Goal: Information Seeking & Learning: Learn about a topic

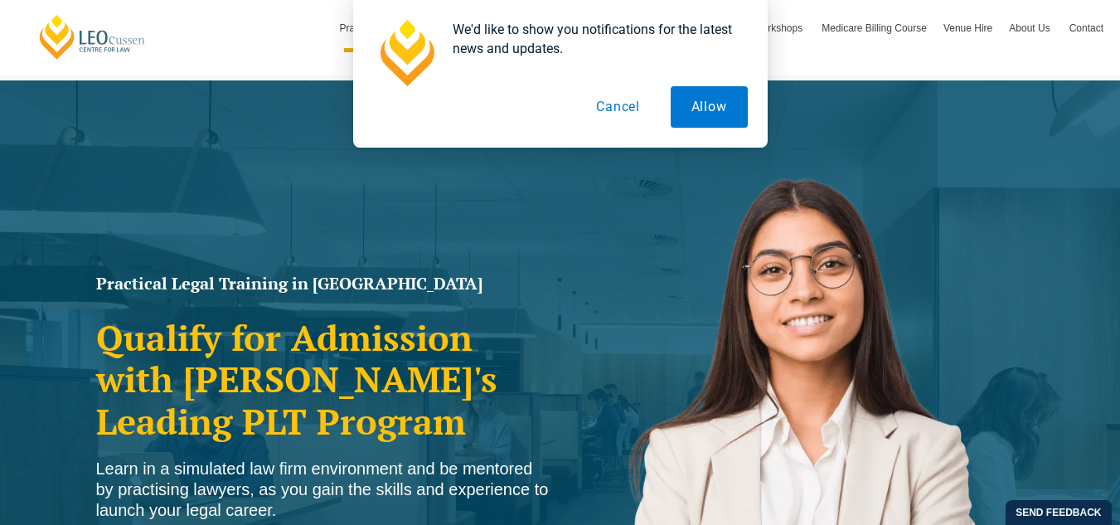
click at [620, 109] on button "Cancel" at bounding box center [617, 106] width 85 height 41
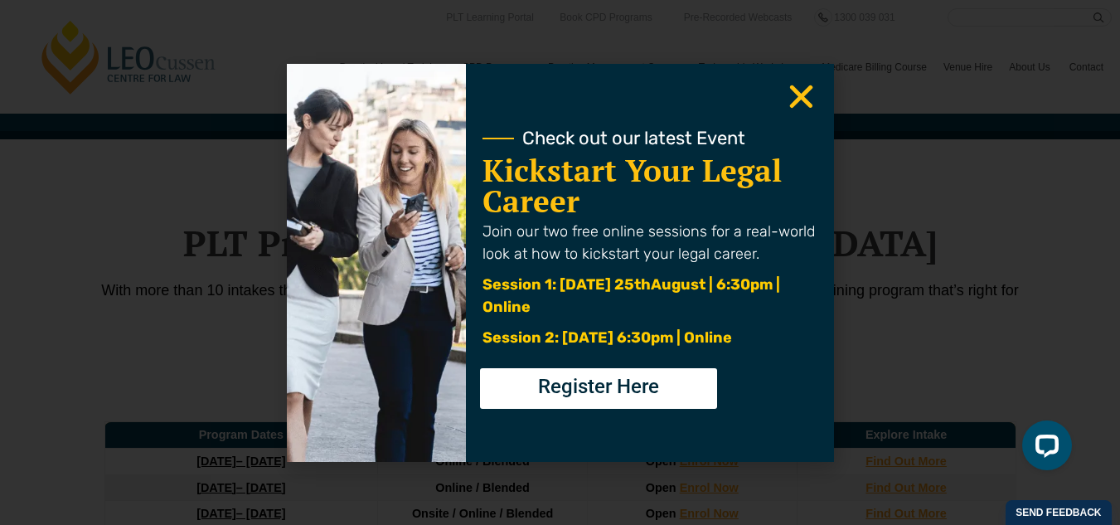
scroll to position [1999, 0]
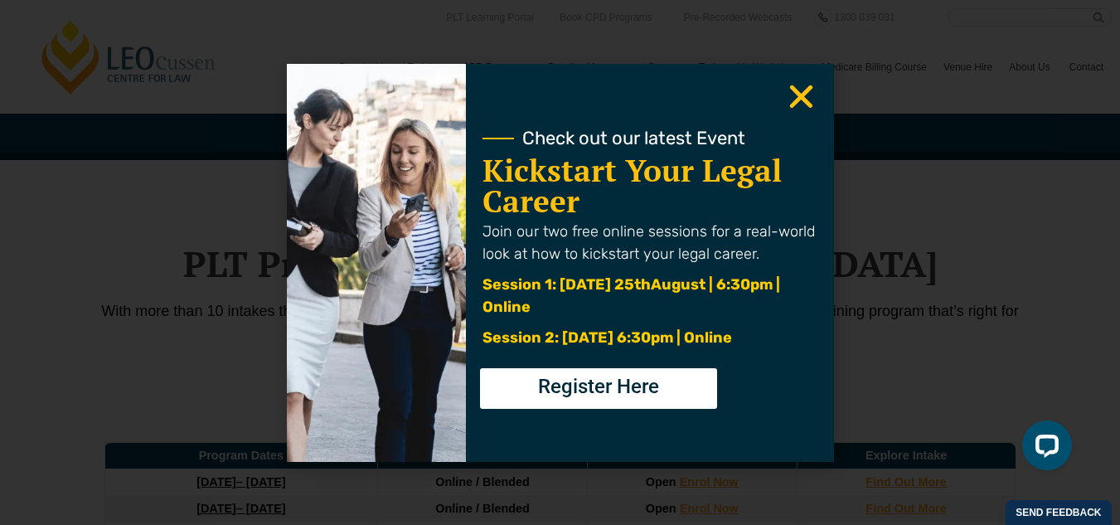
click at [802, 101] on icon "Close" at bounding box center [801, 96] width 32 height 32
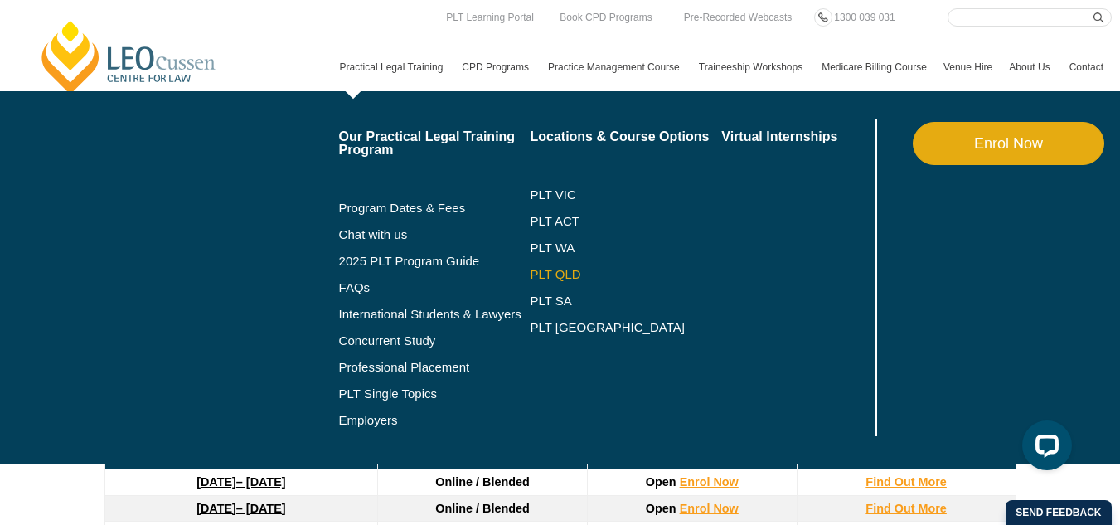
click at [530, 281] on link "PLT QLD" at bounding box center [625, 274] width 191 height 13
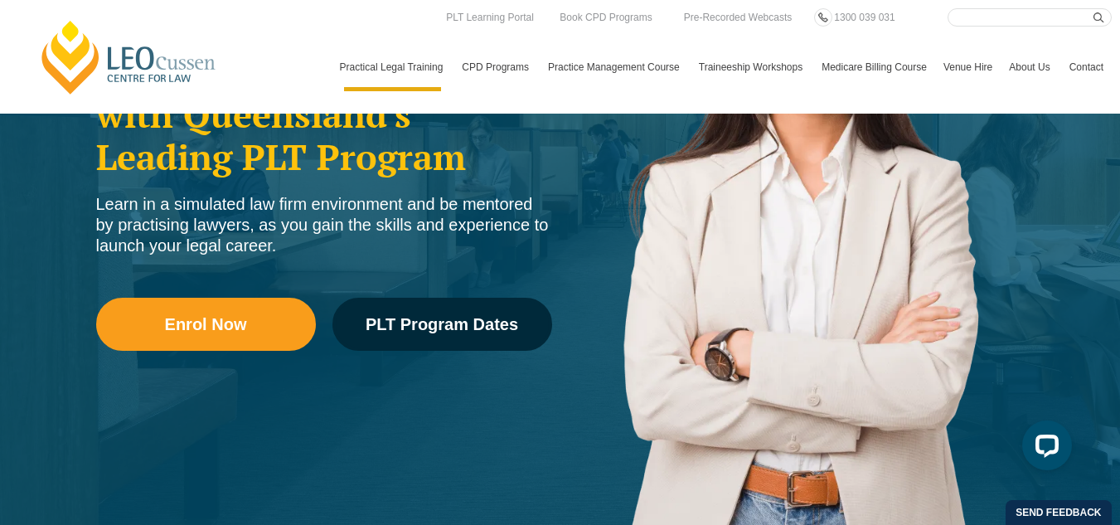
scroll to position [243, 0]
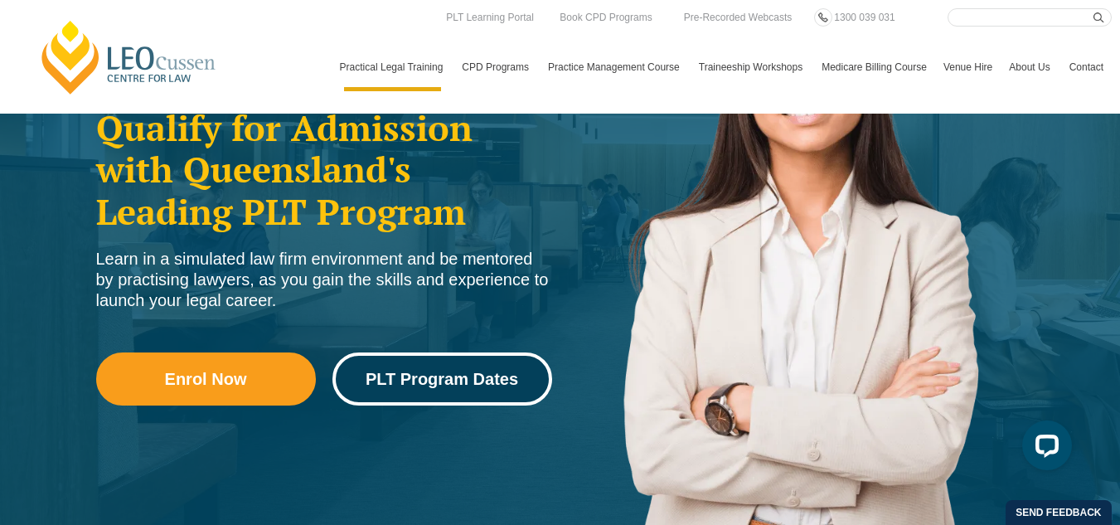
click at [449, 360] on link "PLT Program Dates" at bounding box center [442, 378] width 220 height 53
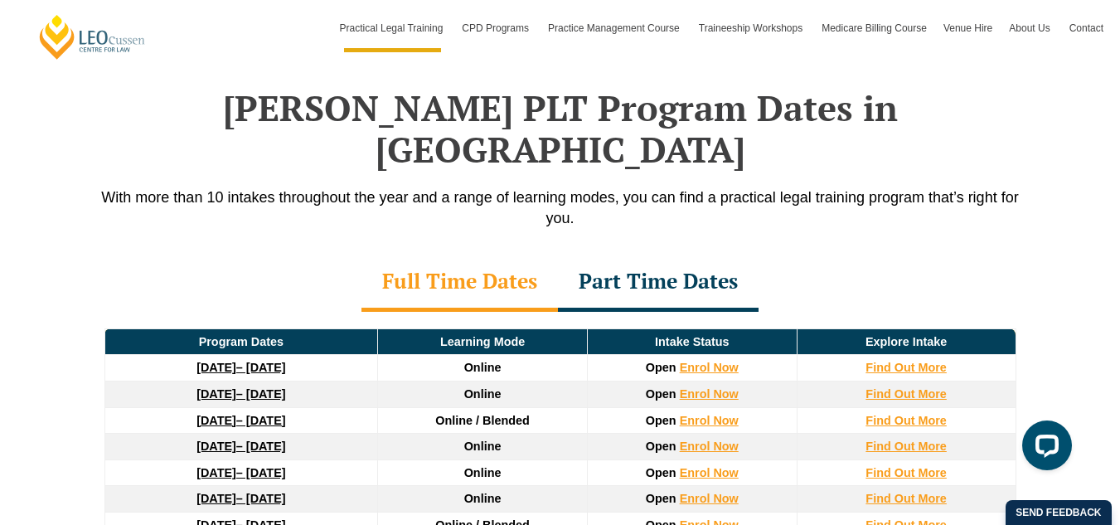
scroll to position [2164, 0]
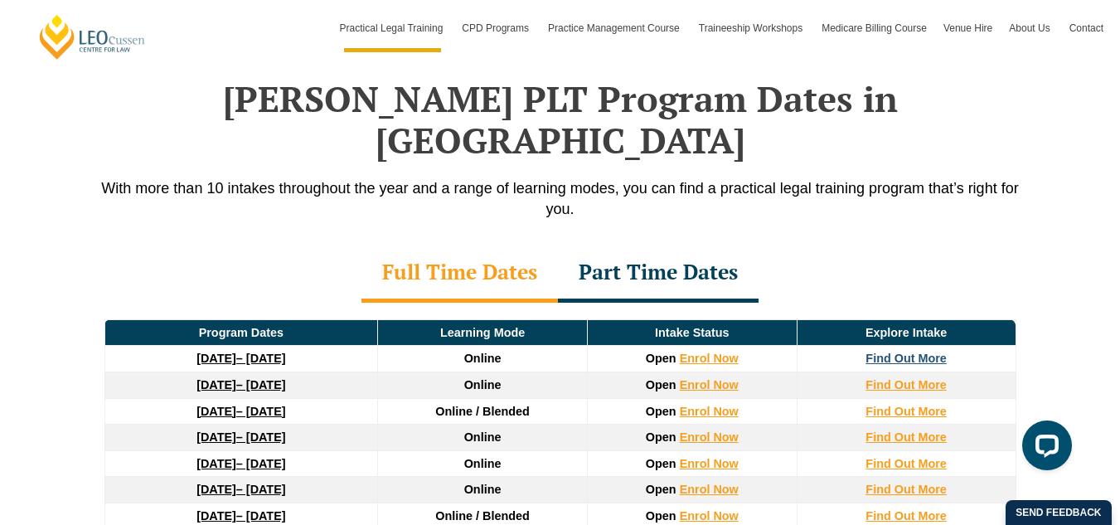
click at [892, 351] on strong "Find Out More" at bounding box center [905, 357] width 81 height 13
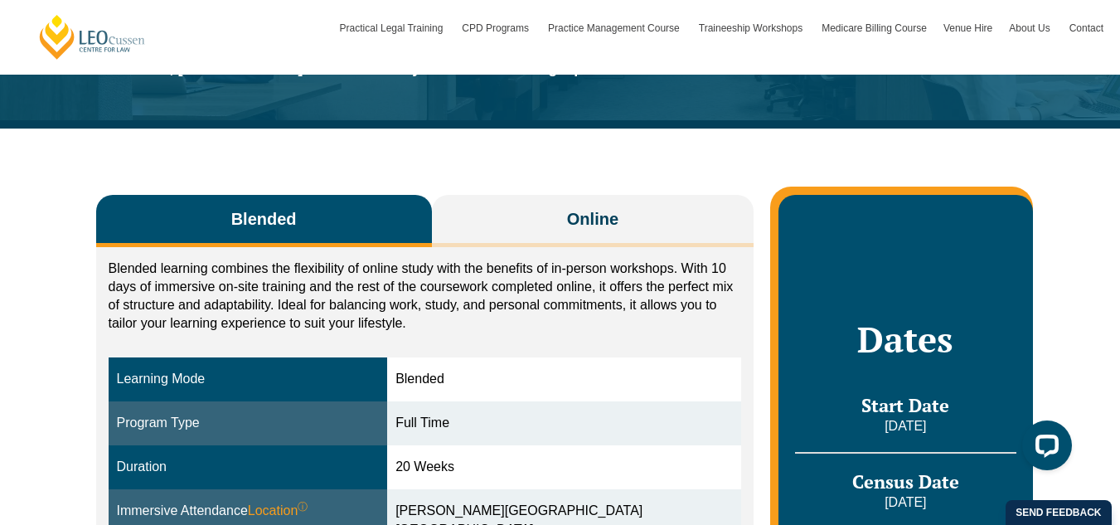
scroll to position [199, 0]
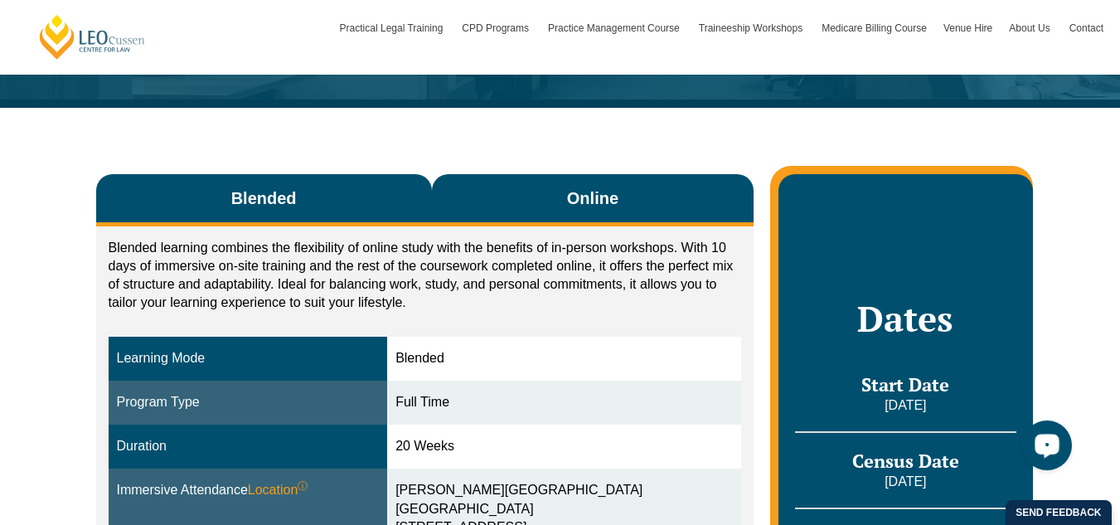
click at [632, 210] on button "Online" at bounding box center [593, 200] width 322 height 52
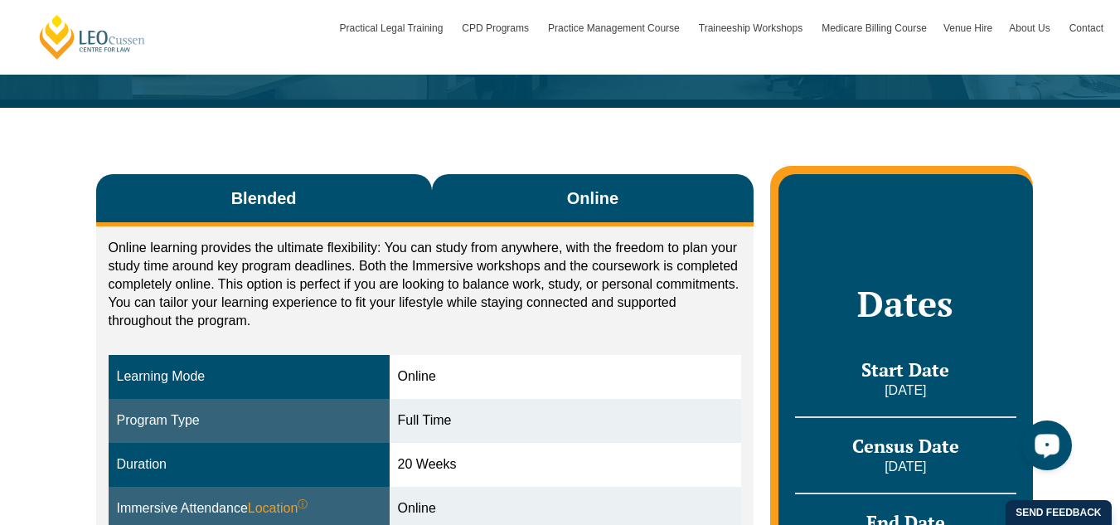
click at [337, 220] on button "Blended" at bounding box center [264, 200] width 336 height 52
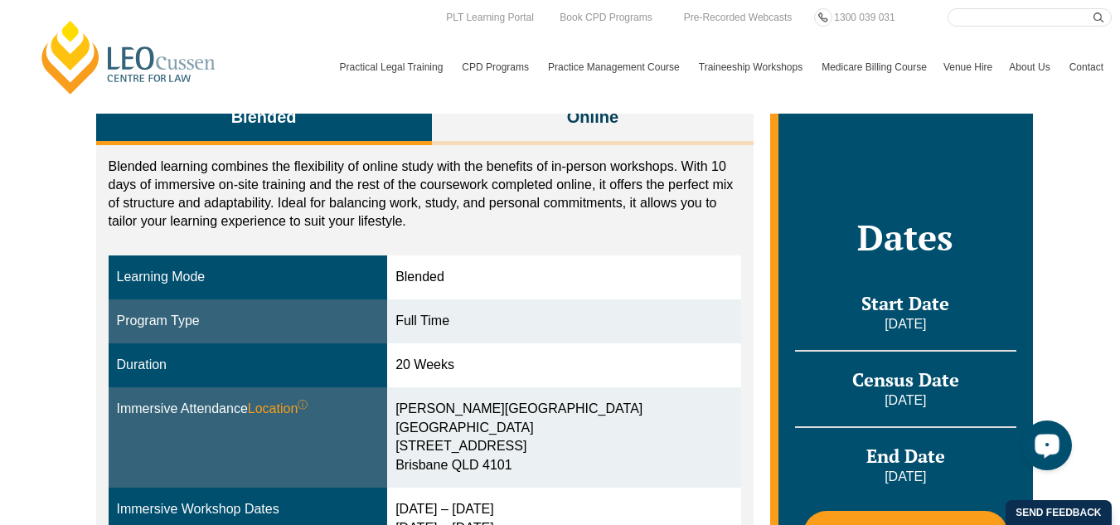
scroll to position [0, 0]
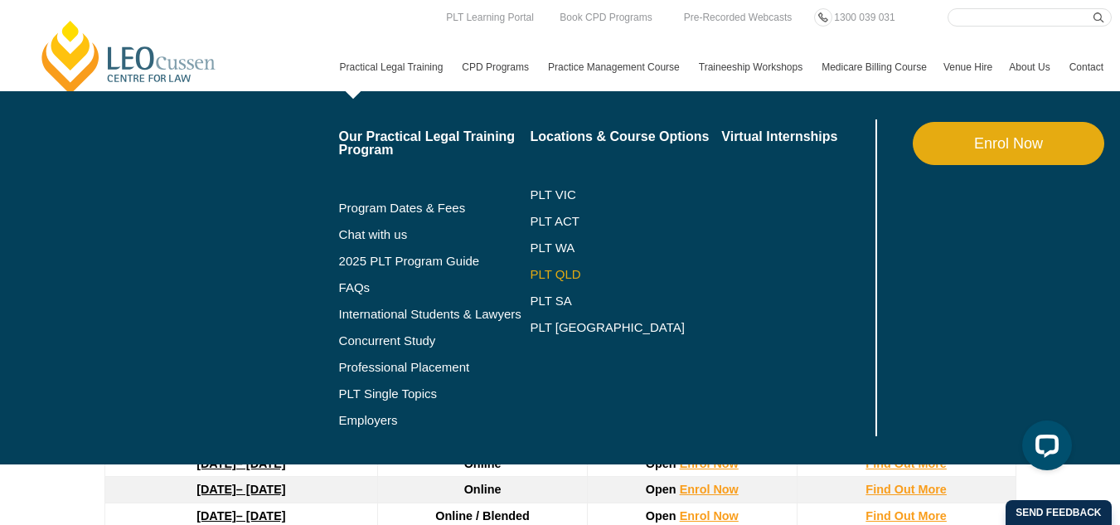
click at [530, 281] on link "PLT QLD" at bounding box center [625, 274] width 191 height 13
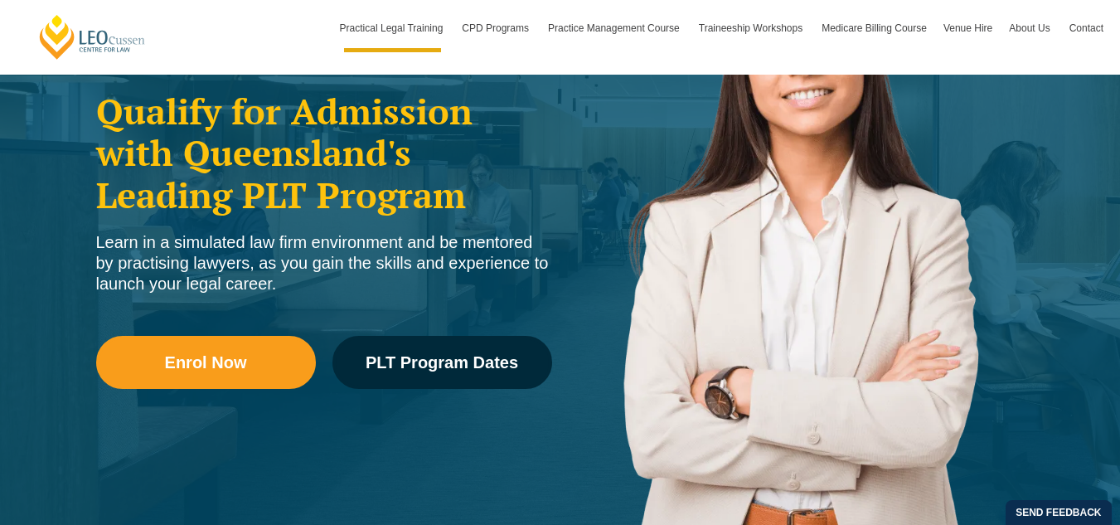
scroll to position [243, 0]
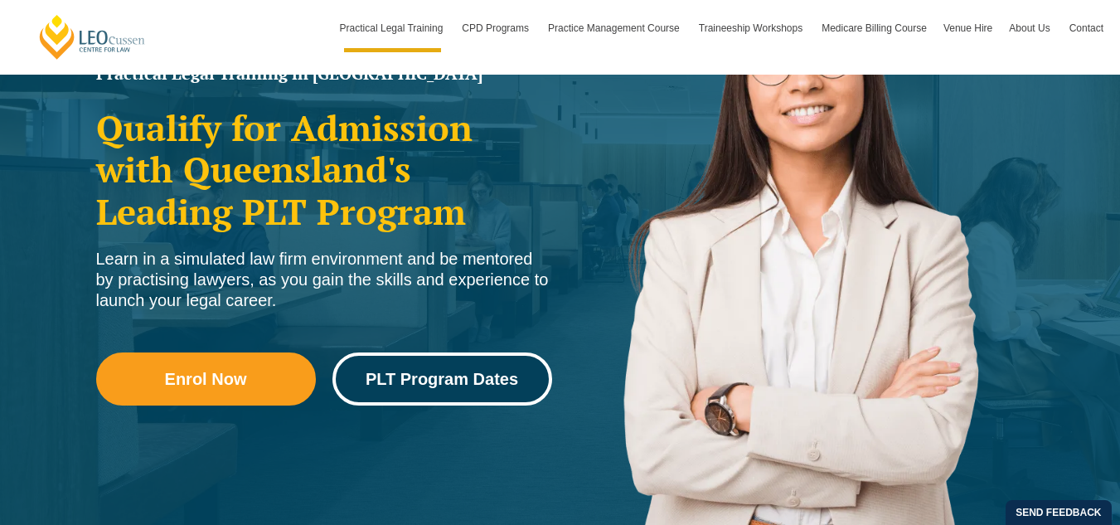
click at [543, 399] on link "PLT Program Dates" at bounding box center [442, 378] width 220 height 53
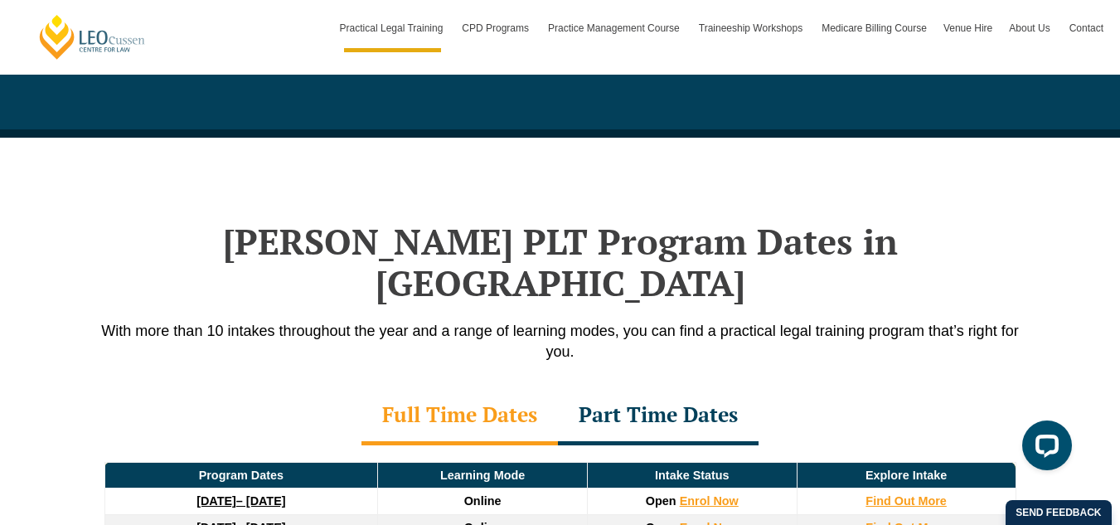
scroll to position [2164, 0]
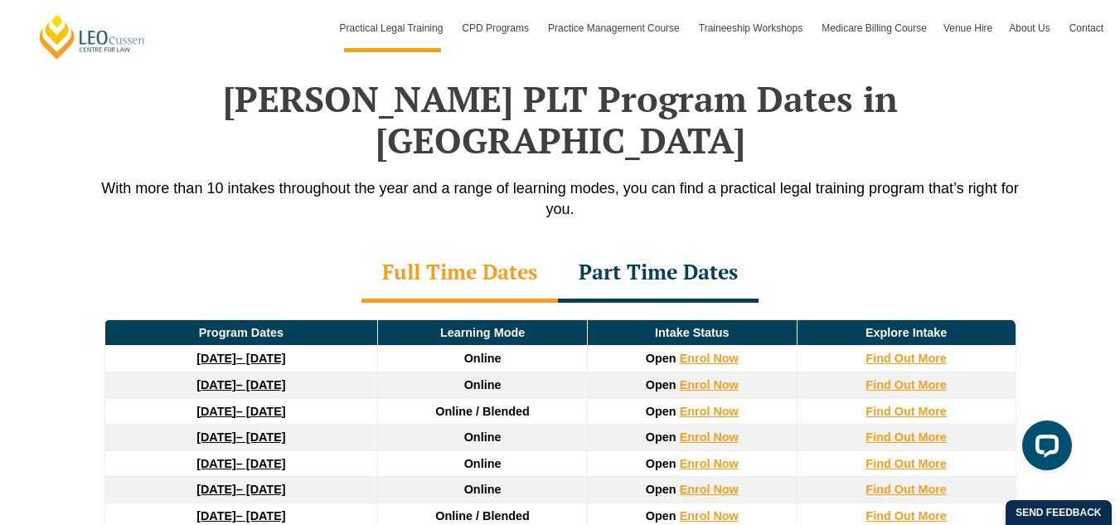
click at [630, 245] on div "Part Time Dates" at bounding box center [658, 274] width 201 height 58
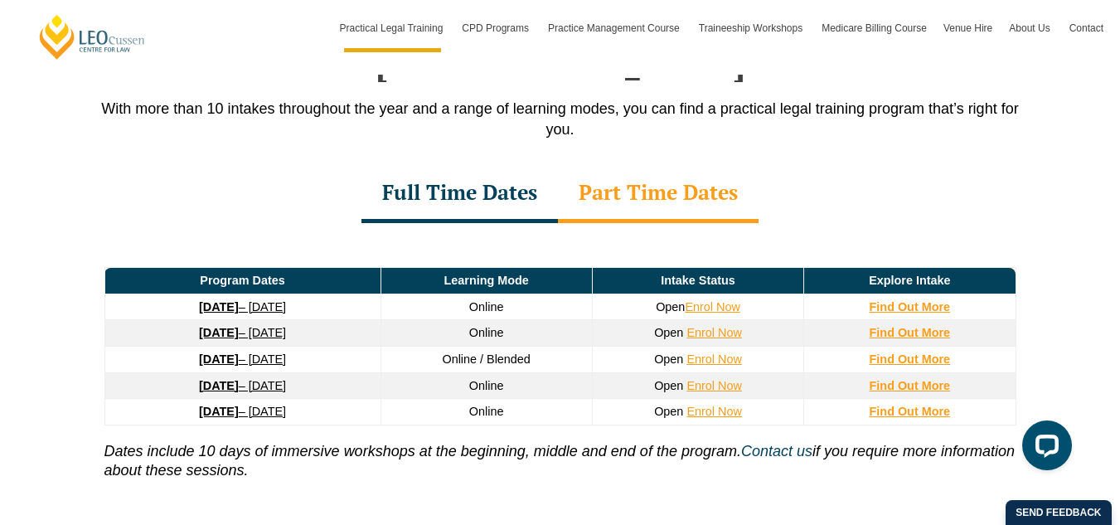
scroll to position [2227, 0]
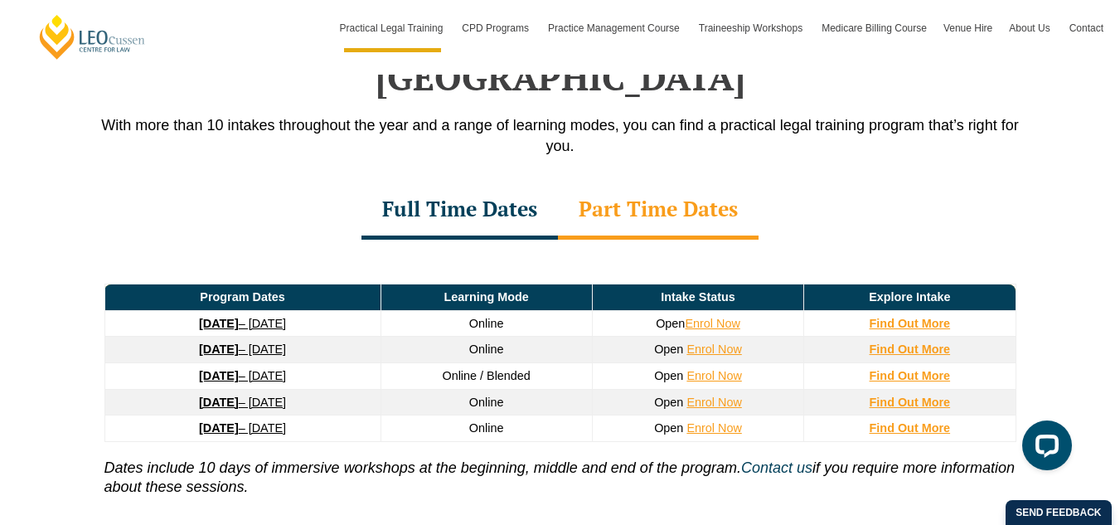
click at [899, 362] on td "Find Out More" at bounding box center [909, 375] width 211 height 27
click at [899, 369] on strong "Find Out More" at bounding box center [910, 375] width 81 height 13
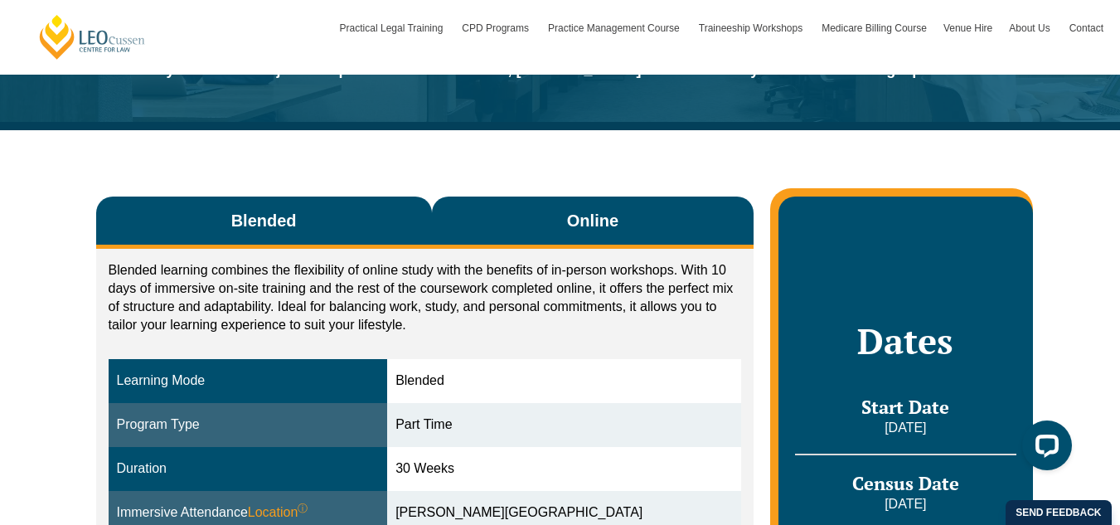
drag, startPoint x: 574, startPoint y: 191, endPoint x: 563, endPoint y: 228, distance: 38.0
click at [563, 228] on div "Blended Online Blended learning combines the flexibility of online study with t…" at bounding box center [560, 494] width 945 height 729
click at [563, 228] on button "Online" at bounding box center [593, 222] width 322 height 52
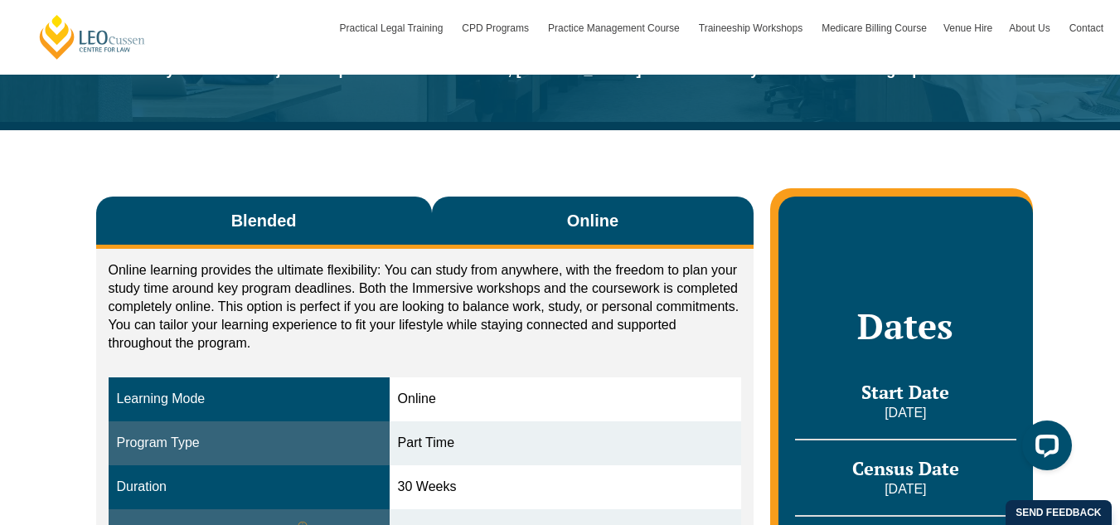
click at [300, 214] on button "Blended" at bounding box center [264, 222] width 336 height 52
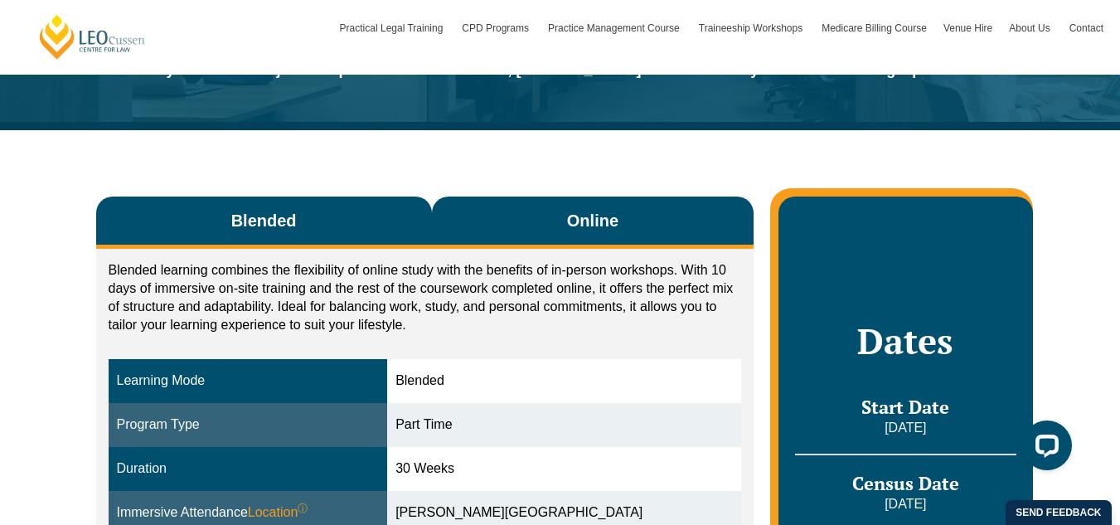
click at [619, 223] on button "Online" at bounding box center [593, 222] width 322 height 52
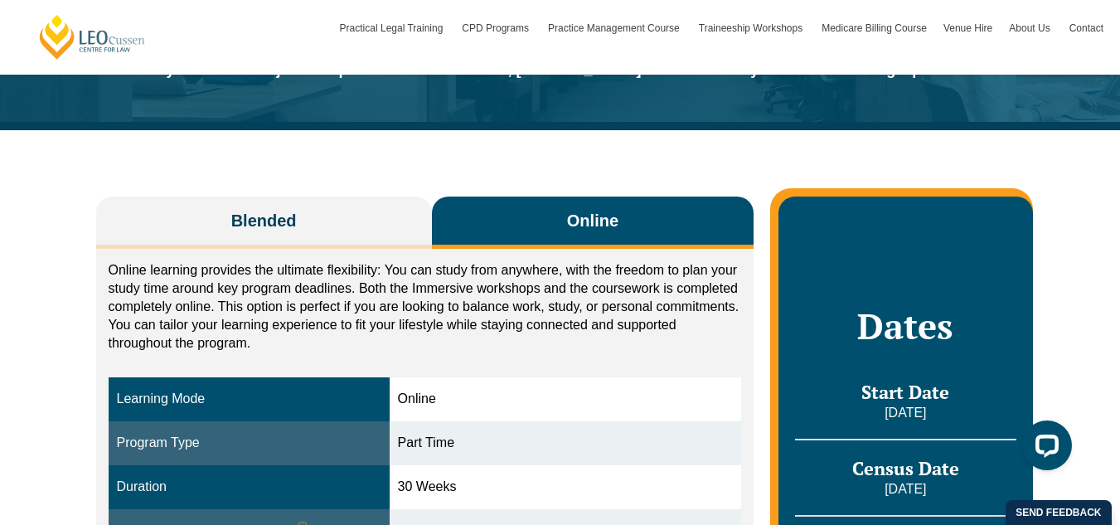
click at [854, 372] on div "Start Date [DATE]" at bounding box center [905, 394] width 220 height 60
click at [555, 211] on button "Online" at bounding box center [593, 222] width 322 height 52
click at [591, 205] on button "Online" at bounding box center [593, 222] width 322 height 52
click at [370, 189] on div "Blended Online Blended learning combines the flexibility of online study with t…" at bounding box center [560, 479] width 945 height 698
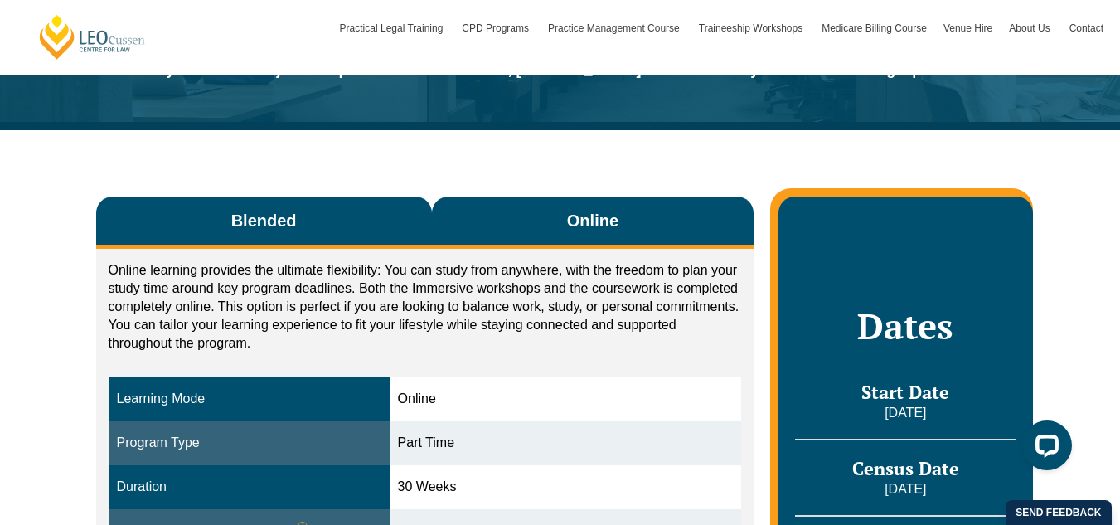
click at [315, 206] on button "Blended" at bounding box center [264, 222] width 336 height 52
